Goal: Task Accomplishment & Management: Manage account settings

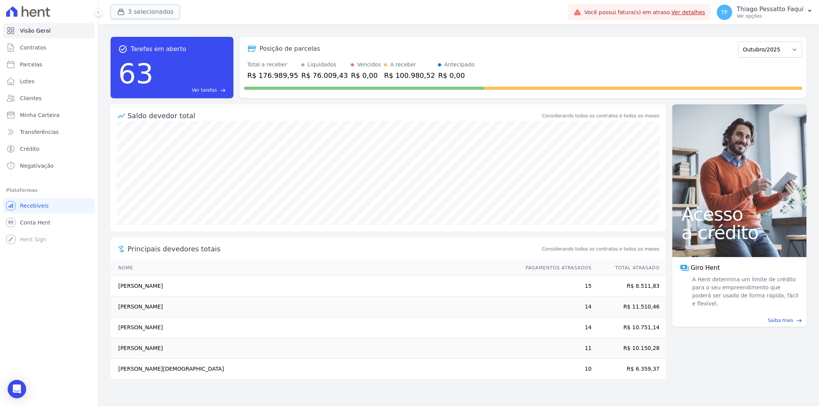
click at [151, 10] on button "3 selecionados" at bounding box center [146, 12] width 70 height 15
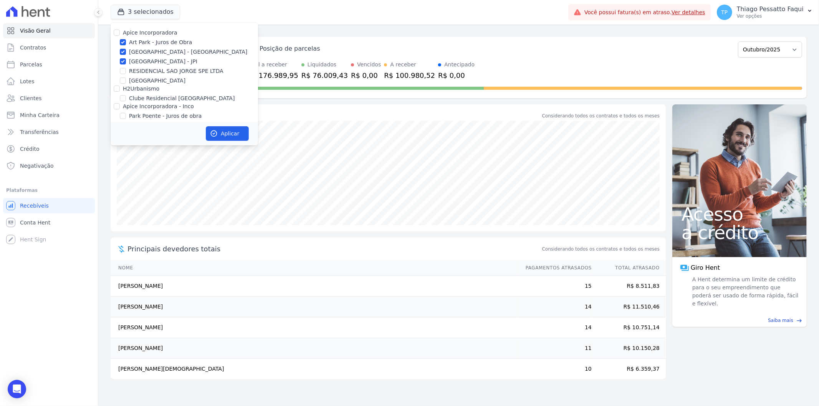
click at [423, 43] on div "Posição de parcelas Dezembro/2023 Janeiro/2024 Fevereiro/2024 Março/2024 Abril/…" at bounding box center [523, 49] width 558 height 18
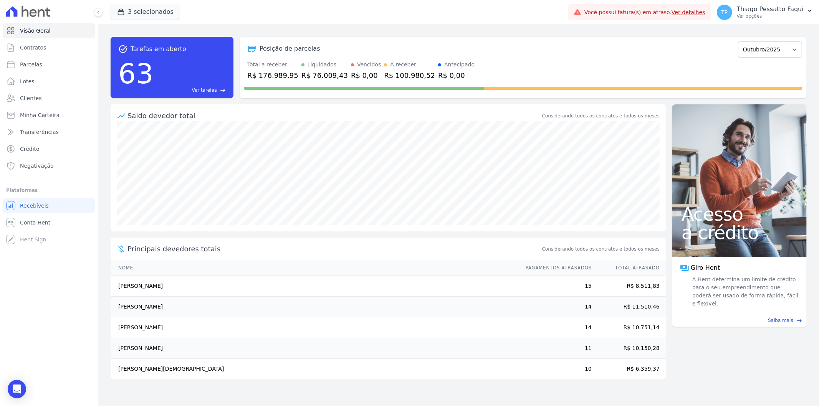
click at [351, 72] on div "R$ 0,00" at bounding box center [366, 75] width 30 height 10
click at [275, 33] on div "task_alt Tarefas em aberto 63 Ver tarefas east Posição de parcelas Dezembro/202…" at bounding box center [459, 68] width 696 height 74
click at [757, 48] on select "Dezembro/2023 Janeiro/2024 Fevereiro/2024 Março/2024 Abril/2024 Maio/2024 Junho…" at bounding box center [770, 49] width 64 height 16
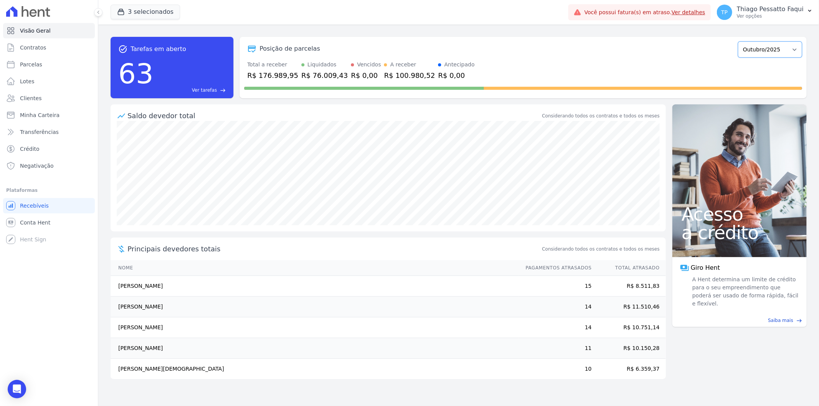
select select "09/2025"
click at [742, 41] on select "Dezembro/2023 Janeiro/2024 Fevereiro/2024 Março/2024 Abril/2024 Maio/2024 Junho…" at bounding box center [770, 49] width 64 height 16
click at [752, 52] on select "Dezembro/2023 Janeiro/2024 Fevereiro/2024 Março/2024 Abril/2024 Maio/2024 Junho…" at bounding box center [770, 49] width 64 height 16
select select "08/2025"
click at [742, 41] on select "Dezembro/2023 Janeiro/2024 Fevereiro/2024 Março/2024 Abril/2024 Maio/2024 Junho…" at bounding box center [770, 49] width 64 height 16
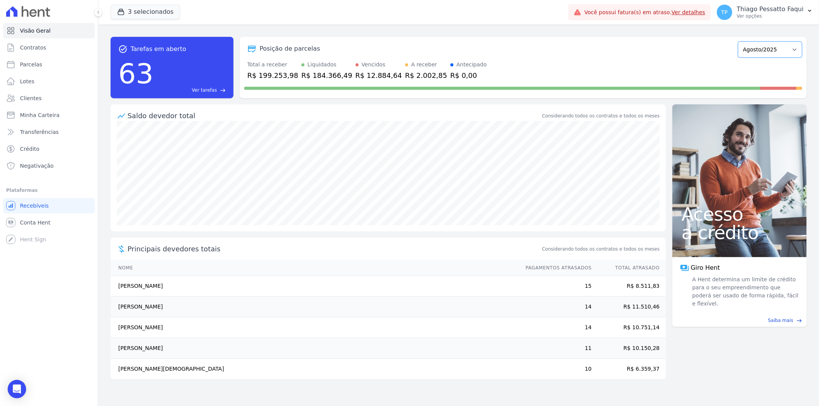
click at [777, 46] on select "Dezembro/[GEOGRAPHIC_DATA]/2024 Fevereiro/2024 Março/2024 Abril/2024 Maio/2024 …" at bounding box center [770, 49] width 64 height 16
select select "06/2025"
click at [742, 41] on select "Dezembro/[GEOGRAPHIC_DATA]/2024 Fevereiro/2024 Março/2024 Abril/2024 Maio/2024 …" at bounding box center [770, 49] width 64 height 16
drag, startPoint x: 774, startPoint y: 52, endPoint x: 770, endPoint y: 56, distance: 5.7
click at [774, 52] on select "Dezembro/[GEOGRAPHIC_DATA]/2024 Fevereiro/2024 Março/2024 Abril/2024 Maio/2024 …" at bounding box center [770, 49] width 64 height 16
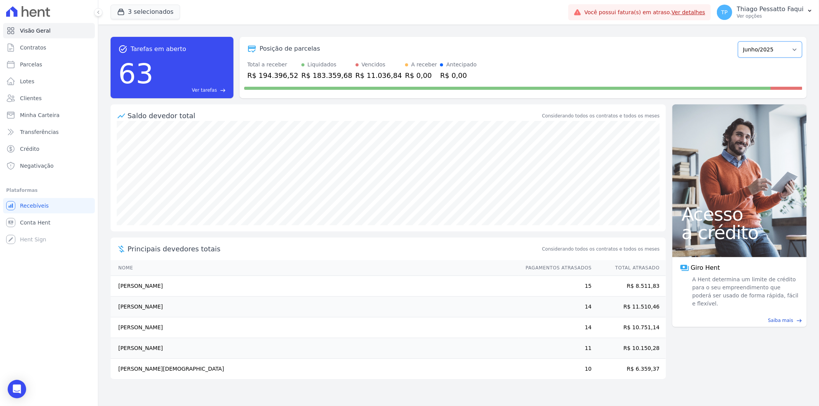
select select "03/2025"
click at [742, 41] on select "Dezembro/[GEOGRAPHIC_DATA]/2024 Fevereiro/2024 Março/2024 Abril/2024 Maio/2024 …" at bounding box center [770, 49] width 64 height 16
click at [702, 17] on div "Você possui fatura(s) em atraso. Ver detalhes" at bounding box center [640, 12] width 143 height 16
click at [697, 10] on link "Ver detalhes" at bounding box center [689, 12] width 34 height 6
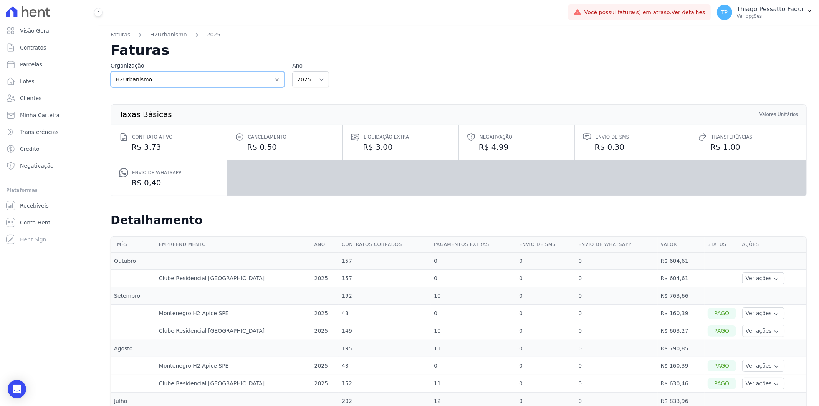
click at [155, 80] on select "Apice Incorporadora Apice Incorporadora - Inco H2Urbanismo" at bounding box center [198, 79] width 174 height 16
select select "d8ee6d41-a4a0-41a6-9390-656f73471309"
click at [111, 71] on select "Apice Incorporadora Apice Incorporadora - Inco H2Urbanismo" at bounding box center [198, 79] width 174 height 16
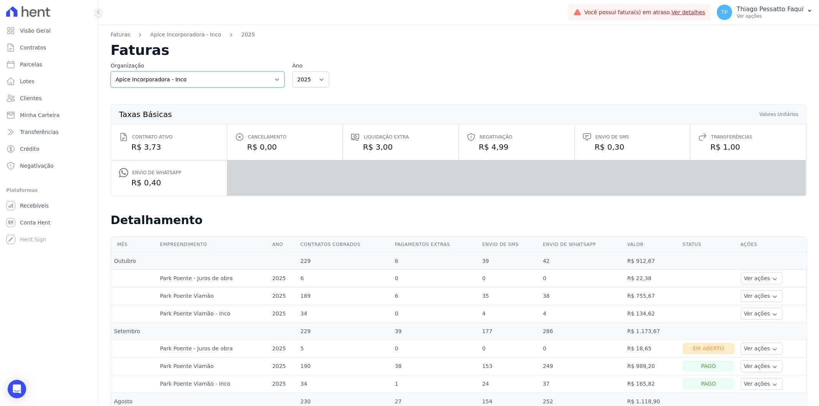
click at [206, 76] on select "Apice Incorporadora Apice Incorporadora - Inco H2Urbanismo" at bounding box center [198, 79] width 174 height 16
select select "0718d752-0d0d-493f-90e9-7c85e0801cea"
click at [111, 71] on select "Apice Incorporadora Apice Incorporadora - Inco H2Urbanismo" at bounding box center [198, 79] width 174 height 16
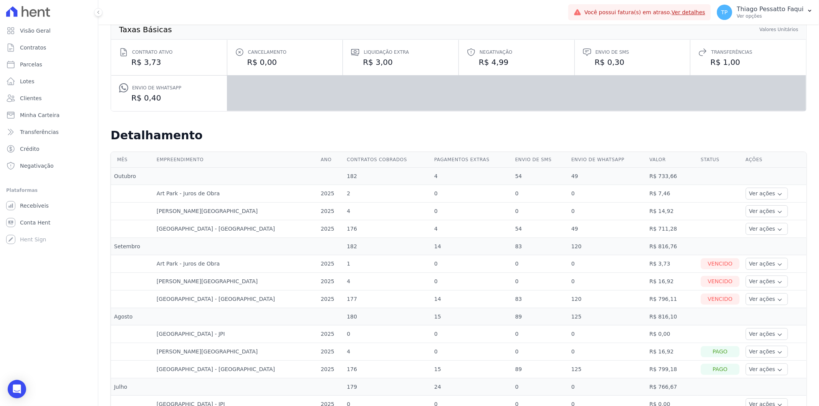
scroll to position [85, 0]
click at [747, 269] on button "Ver ações" at bounding box center [767, 264] width 42 height 12
click at [749, 285] on link "Ver boleto" at bounding box center [777, 285] width 57 height 8
